Goal: Information Seeking & Learning: Learn about a topic

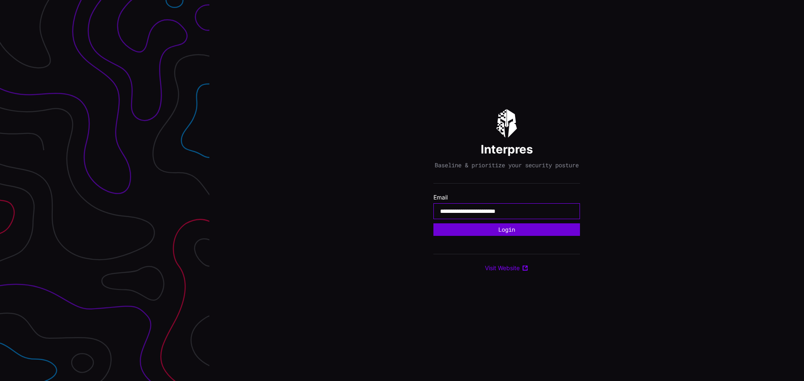
type input "**********"
click at [525, 231] on button "Login" at bounding box center [506, 229] width 146 height 13
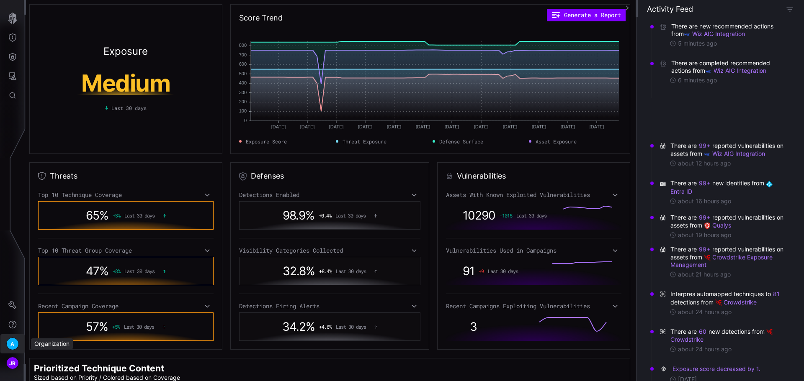
click at [15, 346] on div "A" at bounding box center [12, 344] width 13 height 13
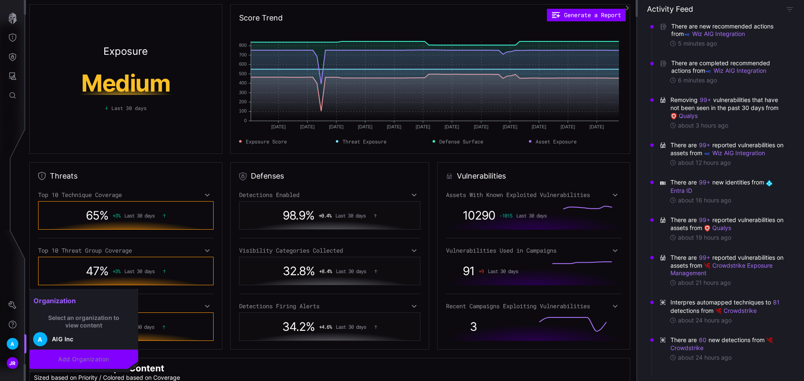
click at [16, 324] on div at bounding box center [402, 190] width 804 height 381
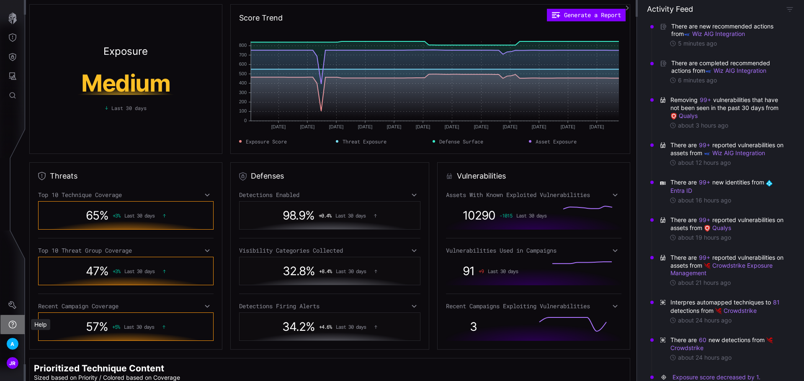
click at [13, 325] on icon "Help" at bounding box center [13, 325] width 8 height 8
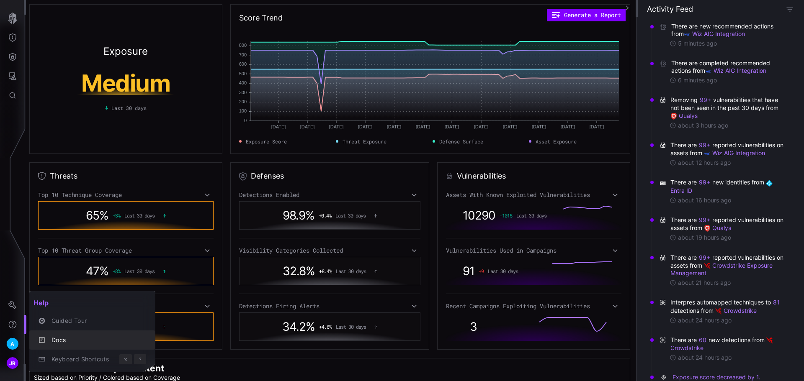
click at [70, 343] on div "Docs" at bounding box center [96, 340] width 99 height 10
